Goal: Task Accomplishment & Management: Manage account settings

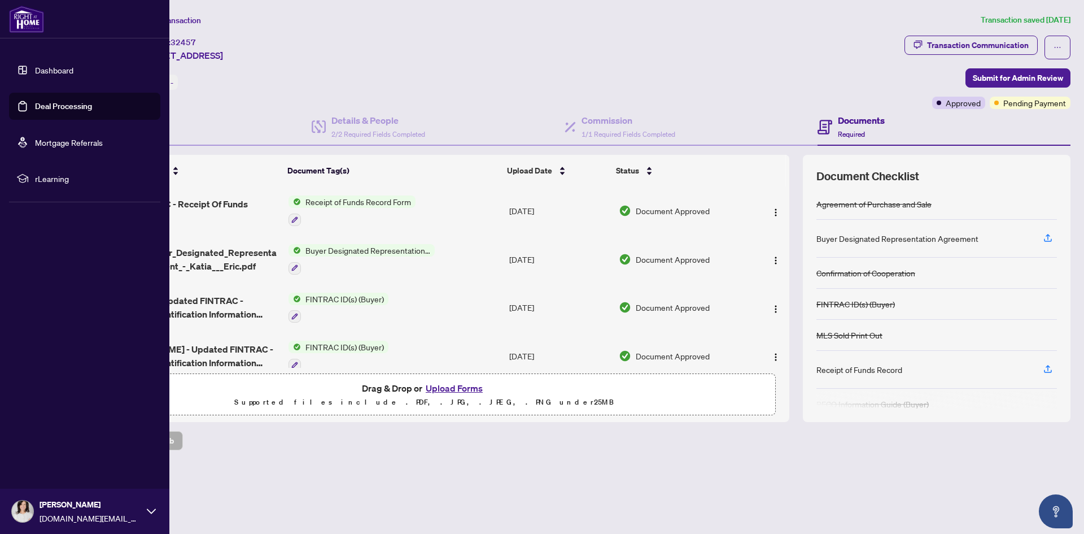
scroll to position [282, 0]
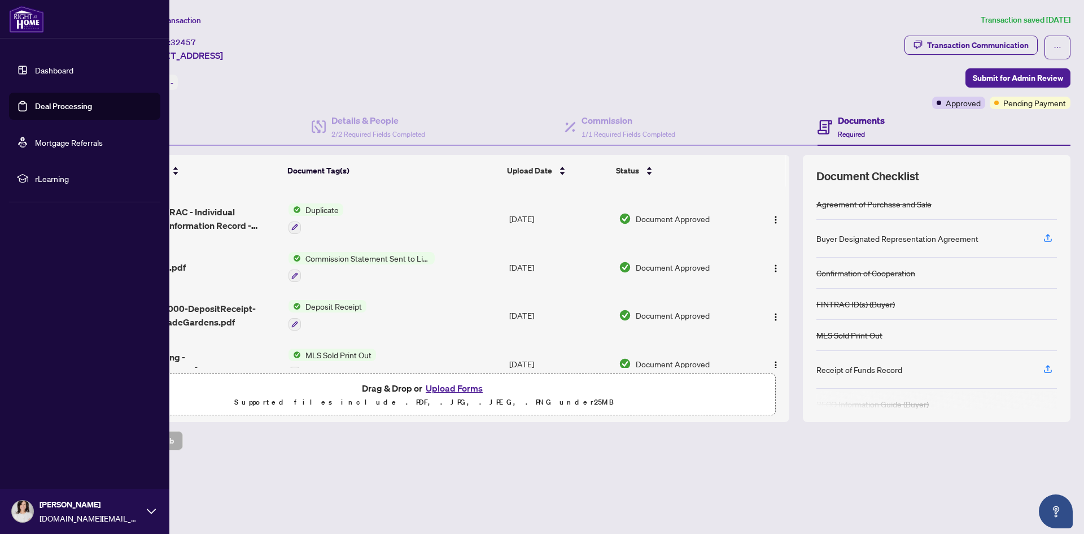
click at [54, 71] on link "Dashboard" at bounding box center [54, 70] width 38 height 10
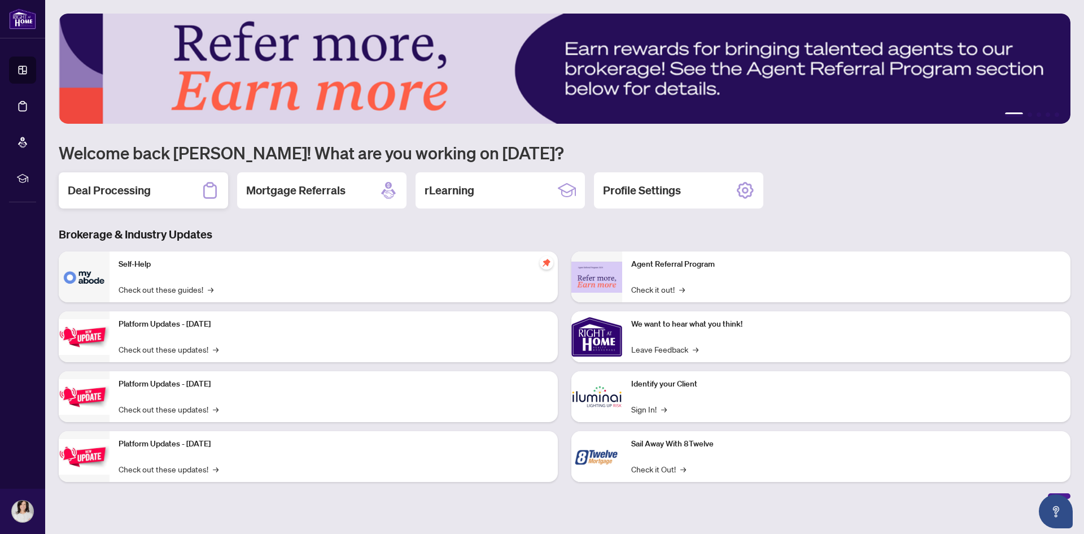
click at [126, 191] on h2 "Deal Processing" at bounding box center [109, 190] width 83 height 16
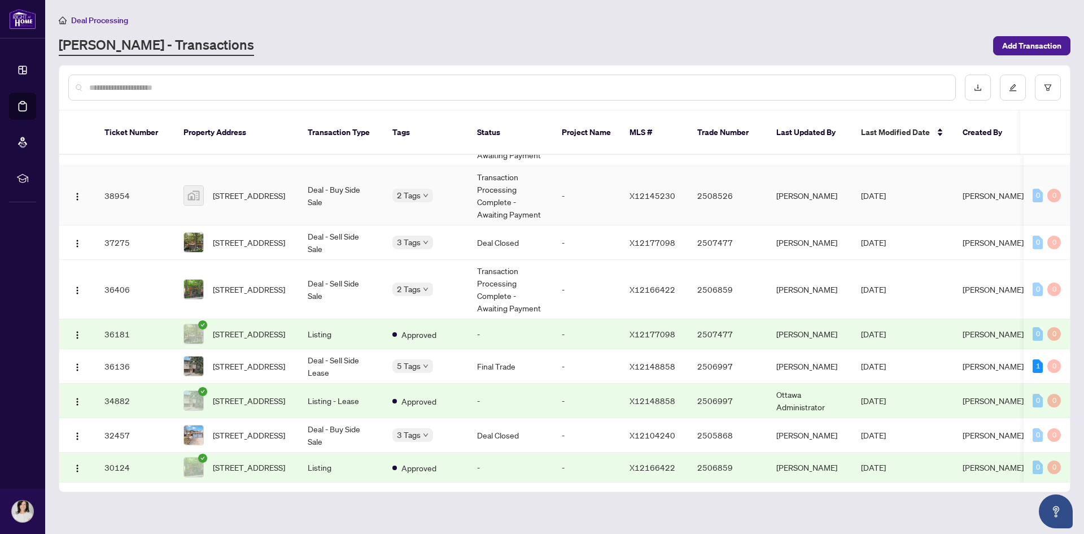
scroll to position [60, 0]
click at [242, 429] on span "[STREET_ADDRESS]" at bounding box center [249, 435] width 72 height 12
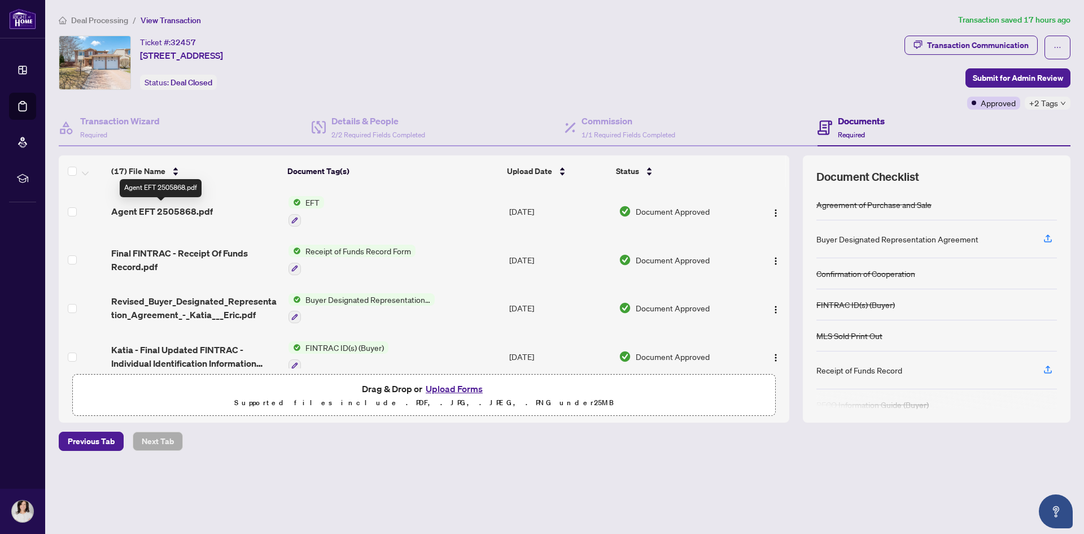
click at [177, 208] on span "Agent EFT 2505868.pdf" at bounding box center [162, 211] width 102 height 14
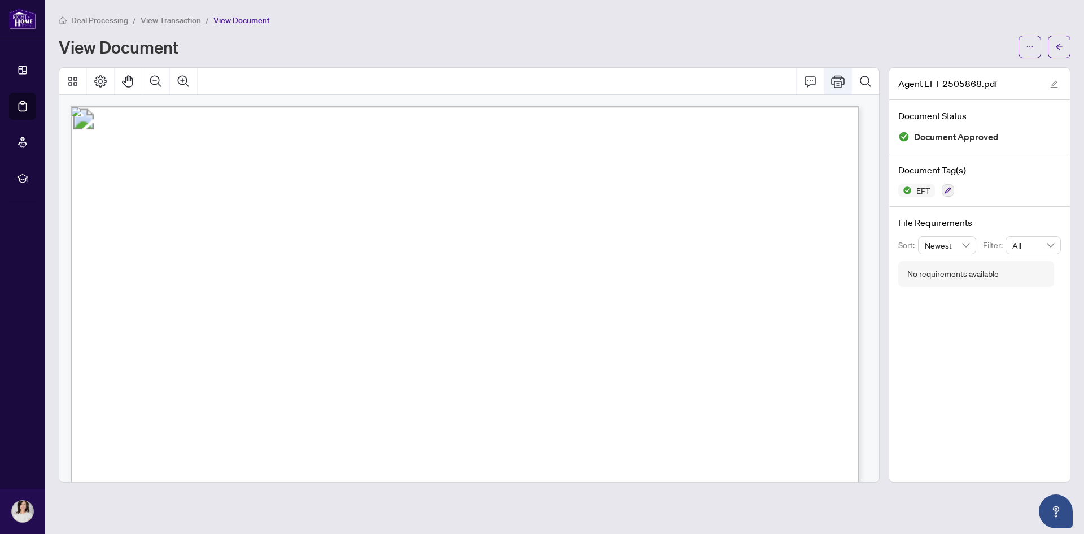
click at [841, 84] on icon "Print" at bounding box center [838, 82] width 14 height 14
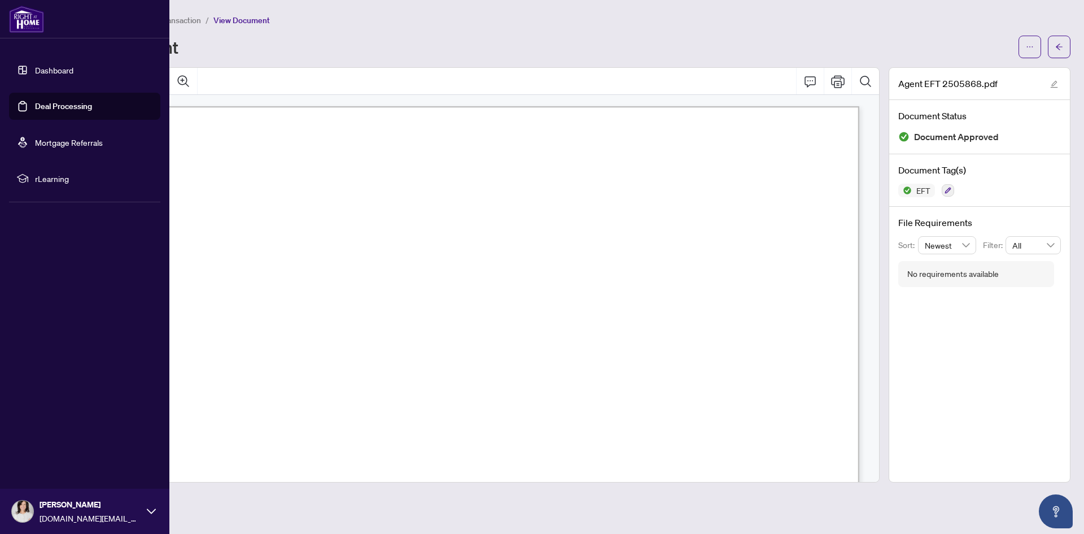
click at [46, 69] on link "Dashboard" at bounding box center [54, 70] width 38 height 10
